Goal: Task Accomplishment & Management: Complete application form

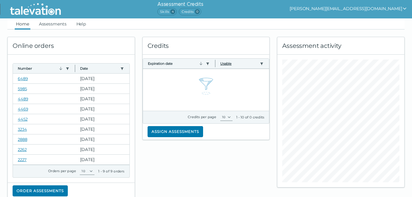
click at [224, 65] on button "Usable" at bounding box center [238, 63] width 37 height 5
click at [260, 65] on icon "usable filter" at bounding box center [261, 63] width 5 height 5
click at [220, 79] on div "Filter dialog" at bounding box center [234, 76] width 53 height 6
click at [185, 163] on div "Credits Expiration date Use left or right key to resize the column Usable Use l…" at bounding box center [206, 114] width 135 height 170
click at [21, 80] on link "6489" at bounding box center [23, 78] width 10 height 5
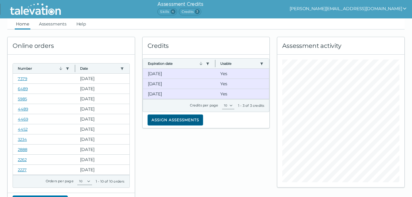
click at [164, 119] on button "Assign assessments" at bounding box center [175, 119] width 56 height 11
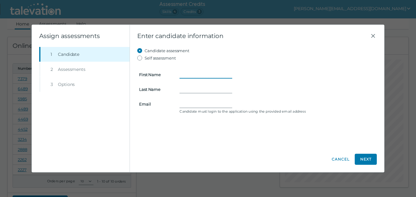
click at [185, 75] on input "First Name" at bounding box center [206, 74] width 53 height 7
type input "Cheryl"
click at [189, 87] on input "Last Name" at bounding box center [206, 89] width 53 height 7
type input "Little"
click at [206, 103] on input "Email" at bounding box center [206, 103] width 53 height 7
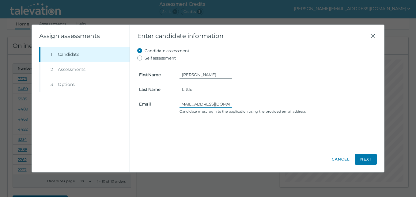
scroll to position [0, 9]
click at [196, 105] on input "Littlecheryl1421@gmail.com" at bounding box center [206, 103] width 53 height 7
type input "Littlecheryl421@gmail.com"
click at [368, 161] on button "Next" at bounding box center [366, 159] width 22 height 11
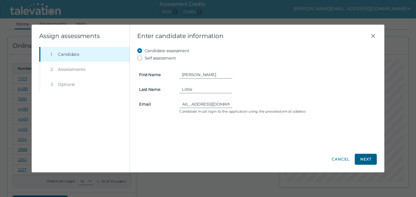
scroll to position [0, 0]
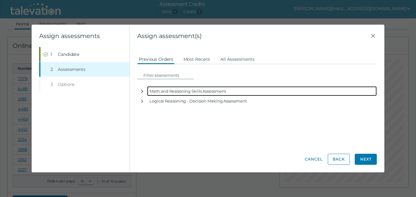
click at [142, 92] on icon "button" at bounding box center [142, 91] width 2 height 3
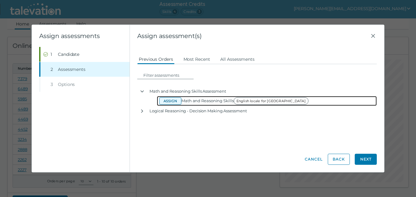
click at [166, 100] on button "Assign" at bounding box center [170, 100] width 22 height 7
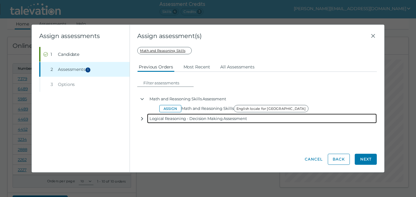
click at [141, 118] on icon "button" at bounding box center [142, 118] width 5 height 5
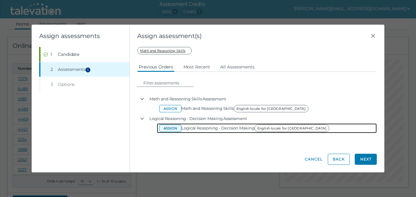
click at [172, 129] on button "Assign" at bounding box center [170, 127] width 22 height 7
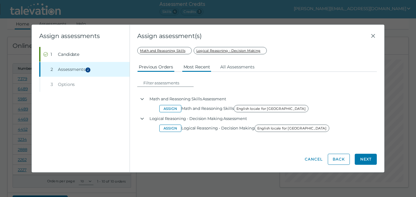
click at [194, 67] on button "Most Recent" at bounding box center [197, 66] width 30 height 11
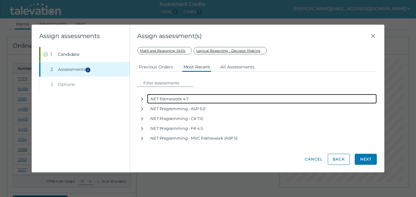
click at [144, 101] on icon "button" at bounding box center [142, 99] width 5 height 5
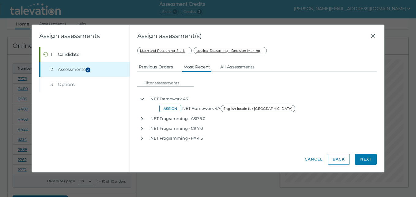
scroll to position [460, 0]
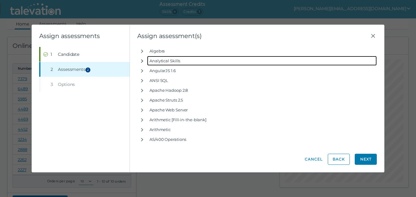
click at [143, 62] on icon "button" at bounding box center [142, 61] width 5 height 5
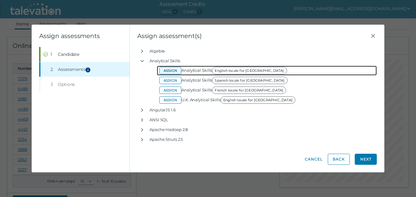
click at [171, 70] on button "Assign" at bounding box center [170, 70] width 22 height 7
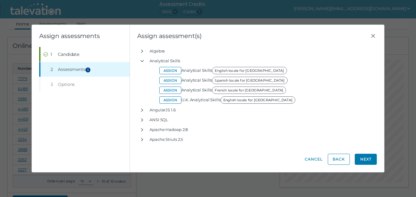
click at [370, 160] on button "Next" at bounding box center [366, 159] width 22 height 11
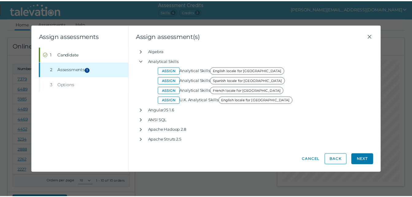
scroll to position [0, 0]
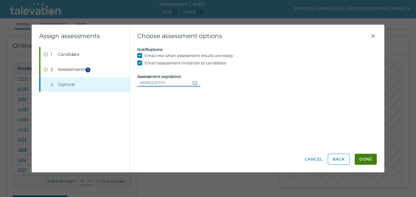
click at [193, 83] on icon "Choose date" at bounding box center [195, 82] width 5 height 5
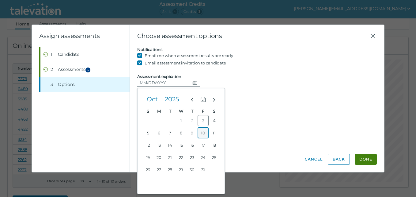
click at [205, 135] on button "10" at bounding box center [203, 132] width 11 height 11
type input "10/10/2025"
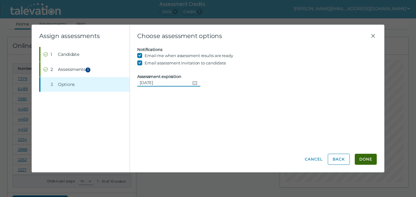
click at [370, 159] on button "Done" at bounding box center [366, 159] width 22 height 11
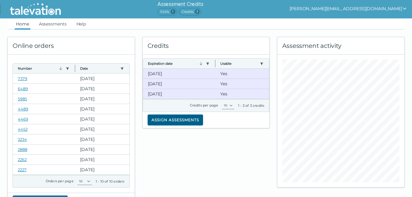
click at [165, 123] on button "Assign assessments" at bounding box center [175, 119] width 56 height 11
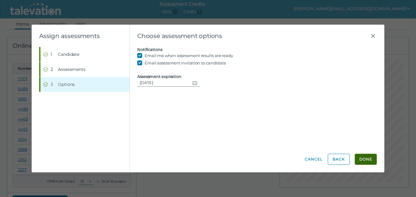
click at [366, 156] on button "Done" at bounding box center [366, 159] width 22 height 11
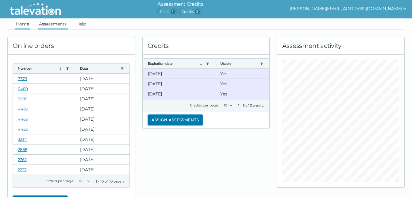
click at [50, 24] on link "Assessments" at bounding box center [53, 23] width 30 height 11
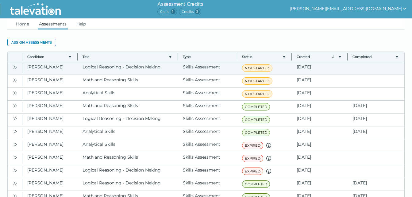
click at [15, 66] on icon "Open" at bounding box center [15, 67] width 5 height 5
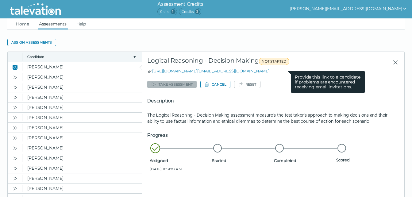
drag, startPoint x: 288, startPoint y: 70, endPoint x: 151, endPoint y: 73, distance: 137.1
click at [151, 73] on div "https://candidate.talevation.com/?email=Littlecheryl421@gmail.com Provide this …" at bounding box center [273, 71] width 252 height 6
drag, startPoint x: 151, startPoint y: 73, endPoint x: 156, endPoint y: 72, distance: 5.2
